Goal: Task Accomplishment & Management: Manage account settings

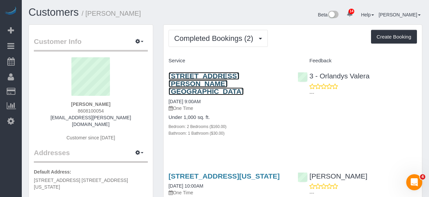
click at [221, 73] on link "146 Meserole Street, Apt. 2e, Brooklyn, NY 10016" at bounding box center [205, 83] width 75 height 23
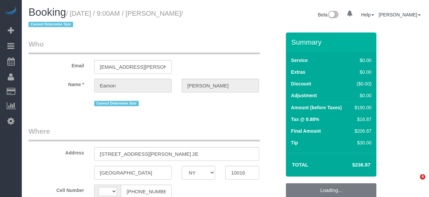
select select "NY"
select select "string:[GEOGRAPHIC_DATA]"
select select "object:755"
select select "number:89"
select select "number:90"
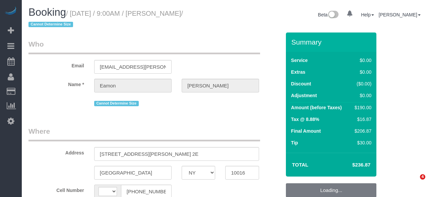
select select "number:15"
select select "number:5"
select select "2"
select select "object:1394"
select select "string:stripe-pm_1S3hZ94VGloSiKo72zB0xEVE"
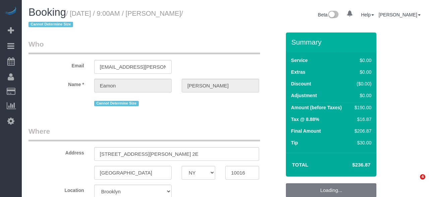
select select "spot1"
